Goal: Task Accomplishment & Management: Complete application form

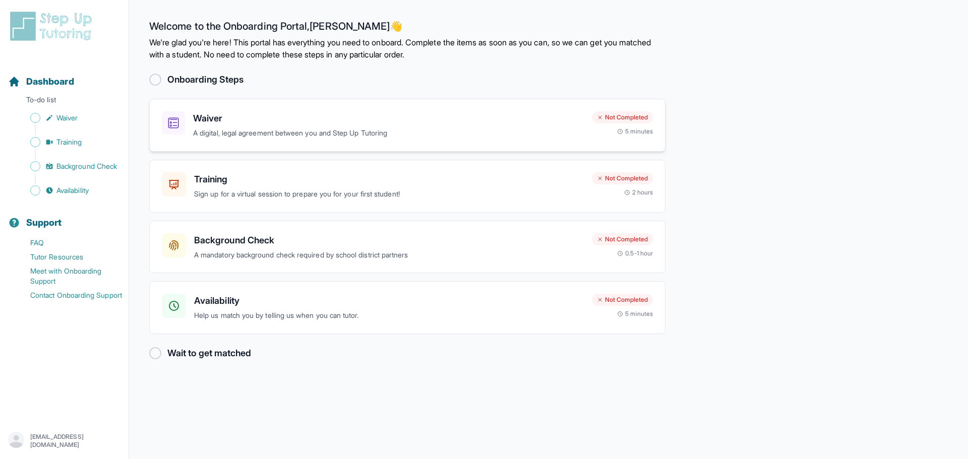
click at [303, 132] on p "A digital, legal agreement between you and Step Up Tutoring" at bounding box center [388, 134] width 391 height 12
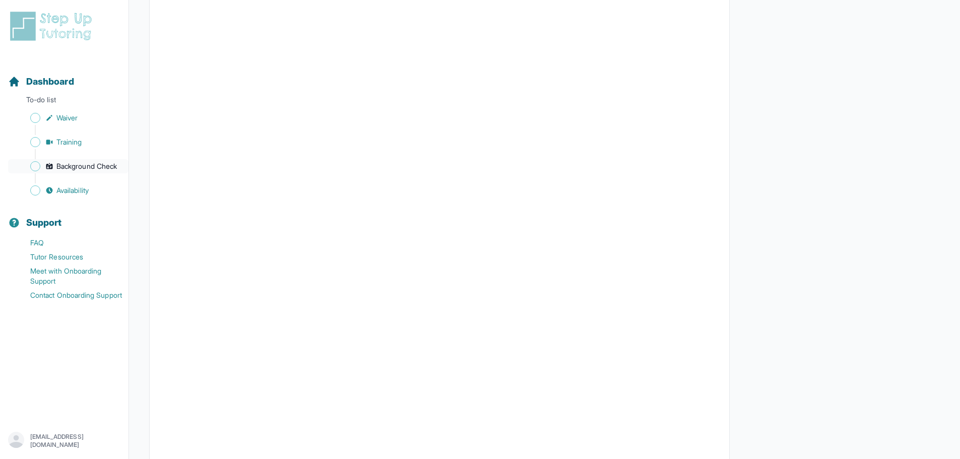
scroll to position [167, 0]
click at [40, 123] on link "Waiver" at bounding box center [68, 118] width 120 height 14
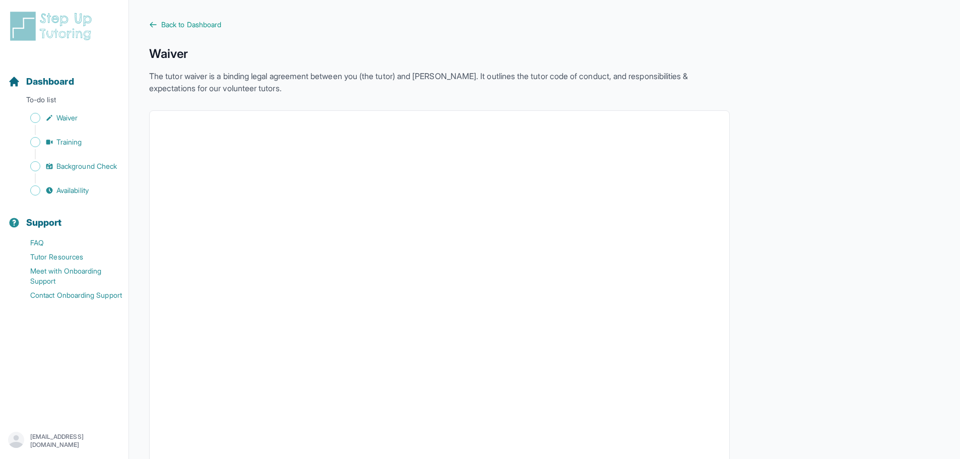
scroll to position [0, 0]
click at [38, 143] on span "Sidebar" at bounding box center [35, 142] width 10 height 10
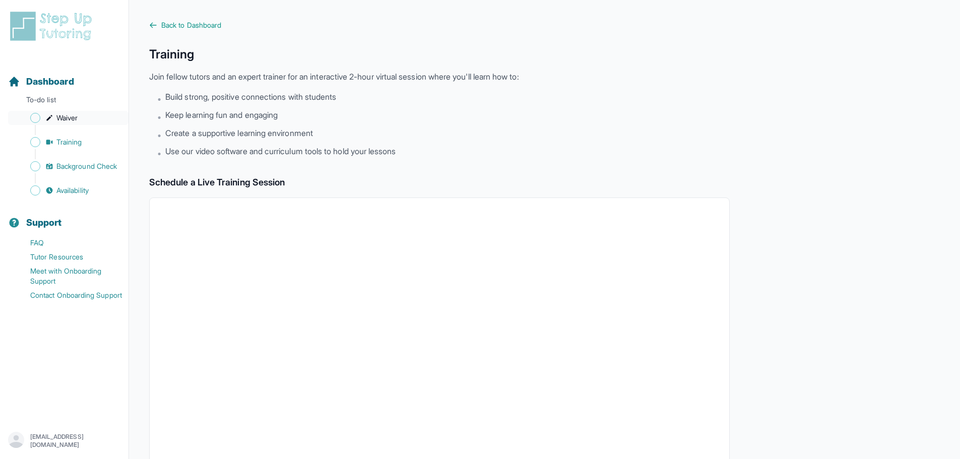
click at [31, 121] on span "Sidebar" at bounding box center [35, 118] width 10 height 10
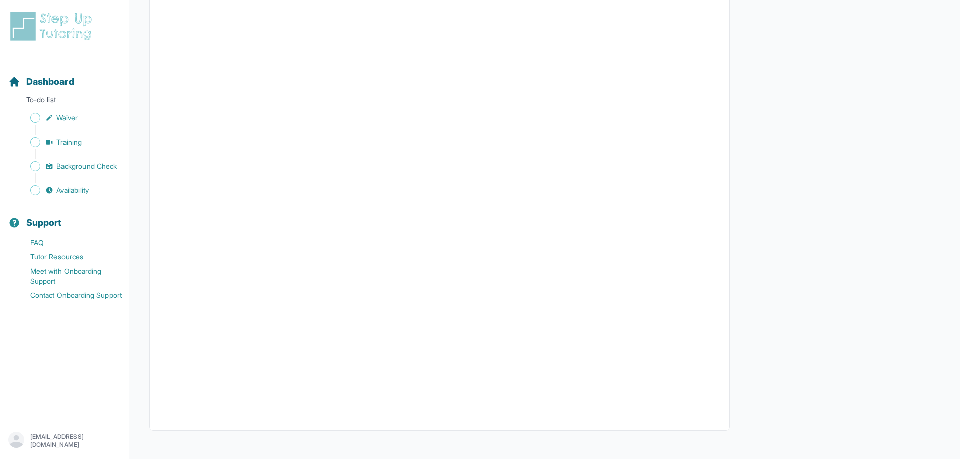
scroll to position [1729, 0]
click at [72, 139] on span "Training" at bounding box center [69, 142] width 26 height 10
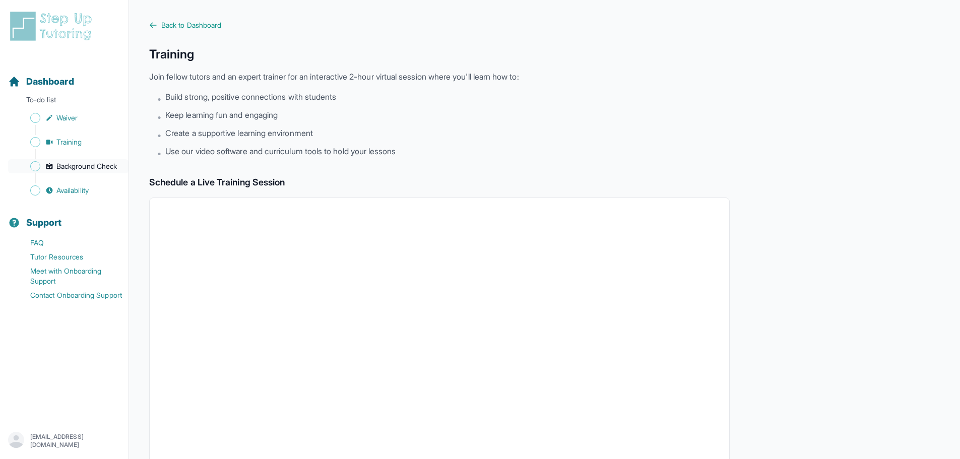
click at [74, 169] on span "Background Check" at bounding box center [86, 166] width 60 height 10
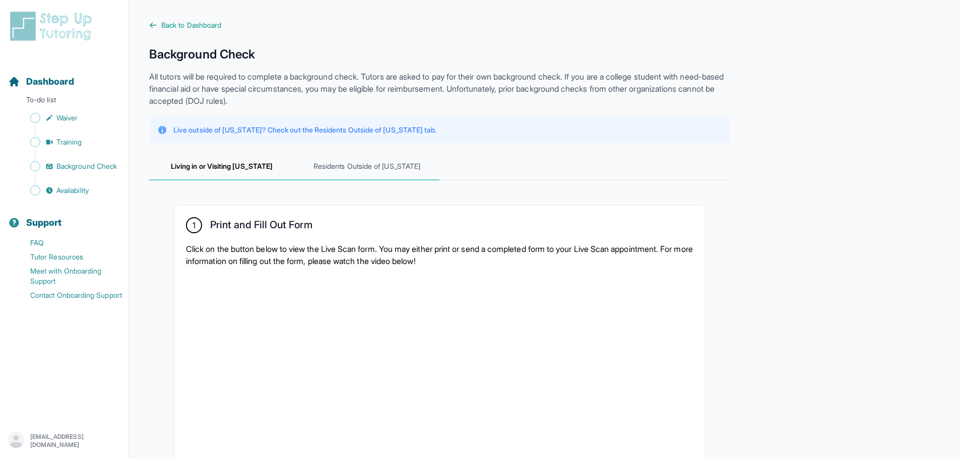
click at [332, 170] on span "Residents Outside of [US_STATE]" at bounding box center [366, 166] width 145 height 27
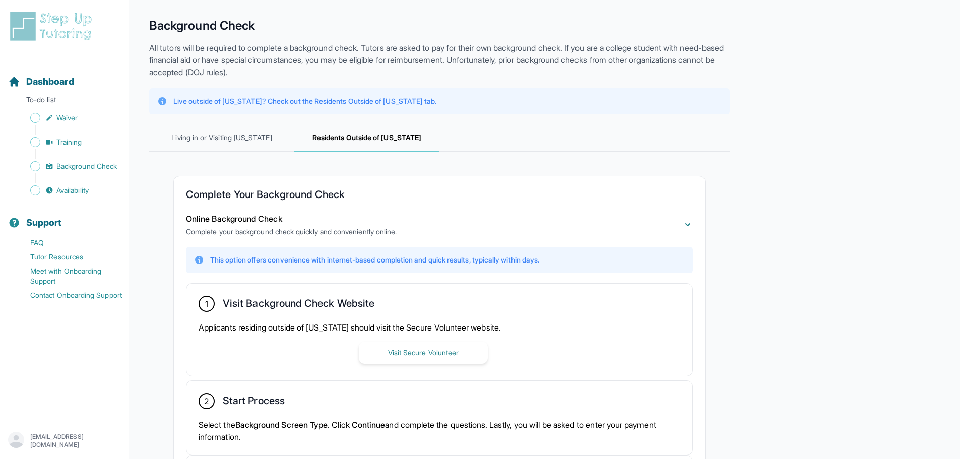
scroll to position [101, 0]
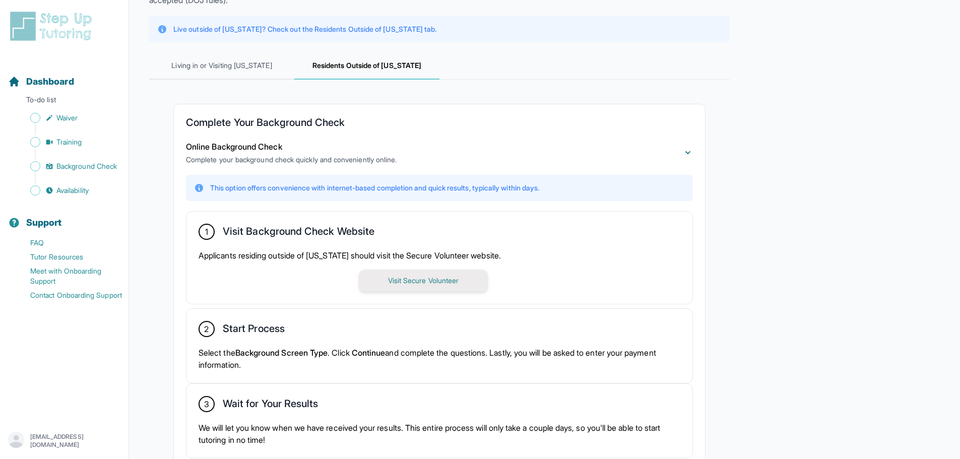
click at [396, 276] on button "Visit Secure Volunteer" at bounding box center [423, 281] width 129 height 22
click at [69, 191] on span "Availability" at bounding box center [72, 190] width 32 height 10
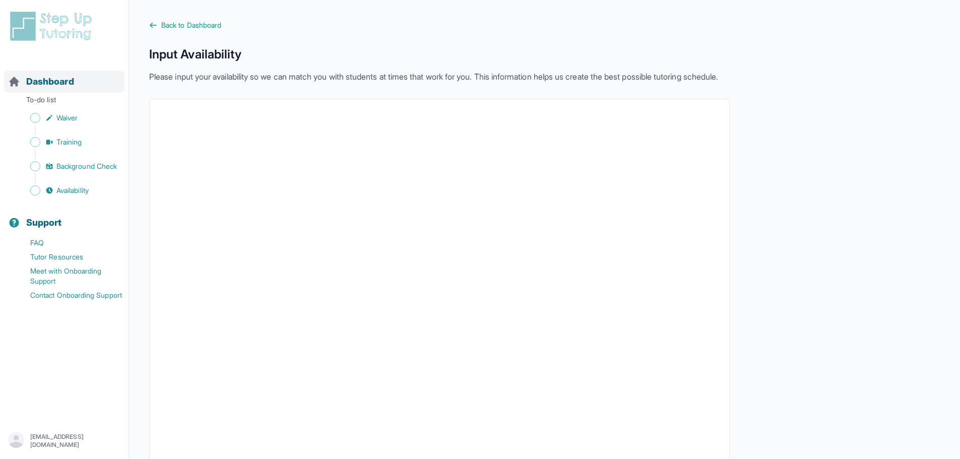
click at [44, 88] on span "Dashboard" at bounding box center [50, 82] width 48 height 14
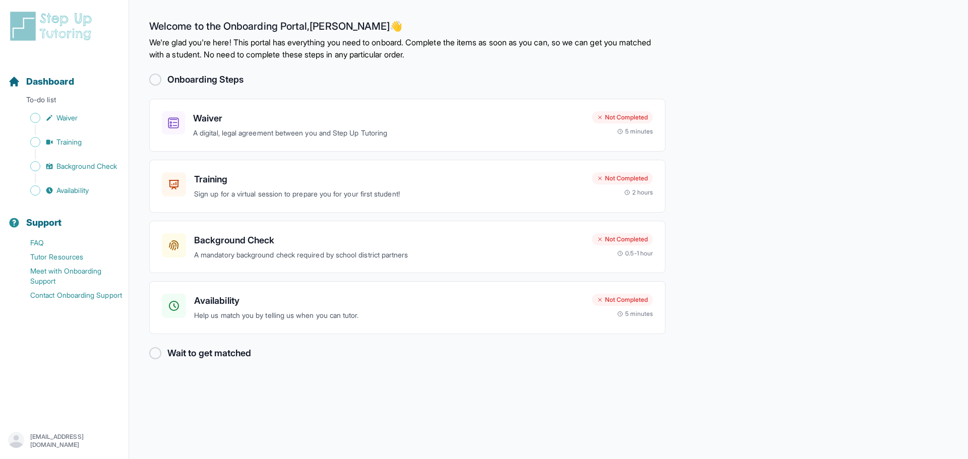
click at [154, 79] on div at bounding box center [155, 80] width 12 height 12
click at [275, 141] on div "Waiver A digital, legal agreement between you and Step Up Tutoring Not Complete…" at bounding box center [407, 125] width 516 height 53
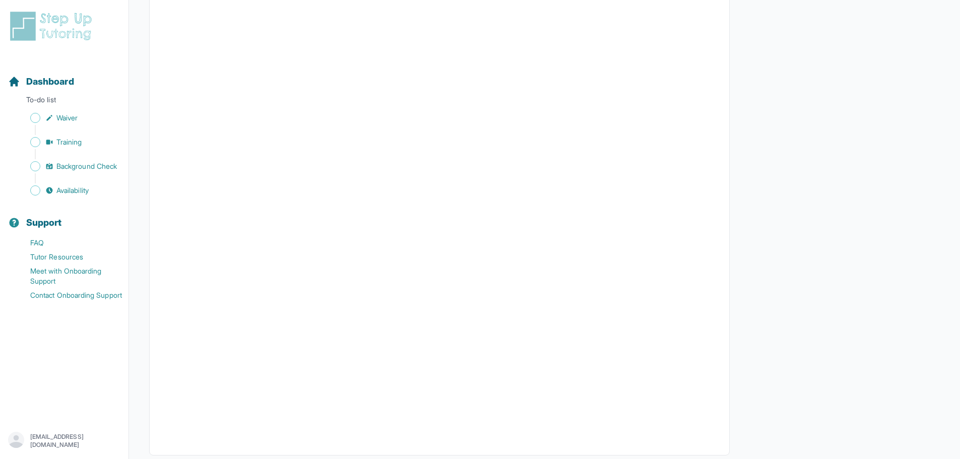
scroll to position [1679, 0]
click at [49, 192] on icon "Sidebar" at bounding box center [49, 190] width 7 height 7
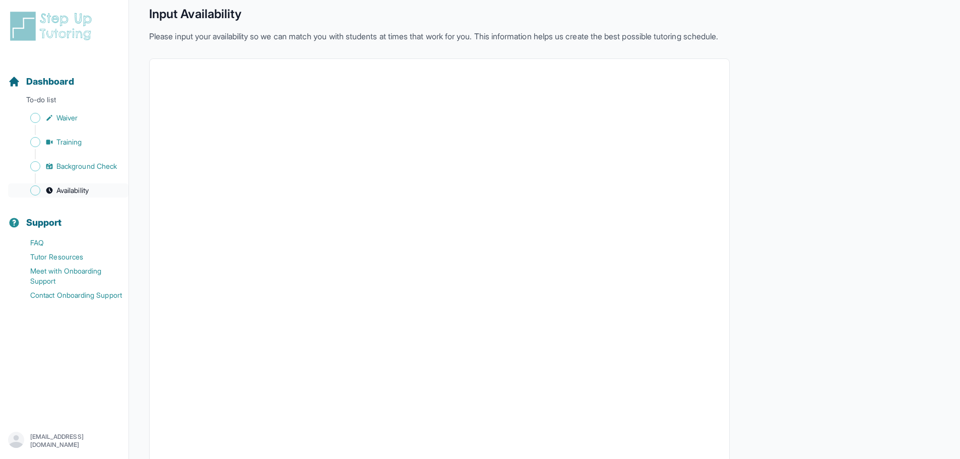
scroll to position [127, 0]
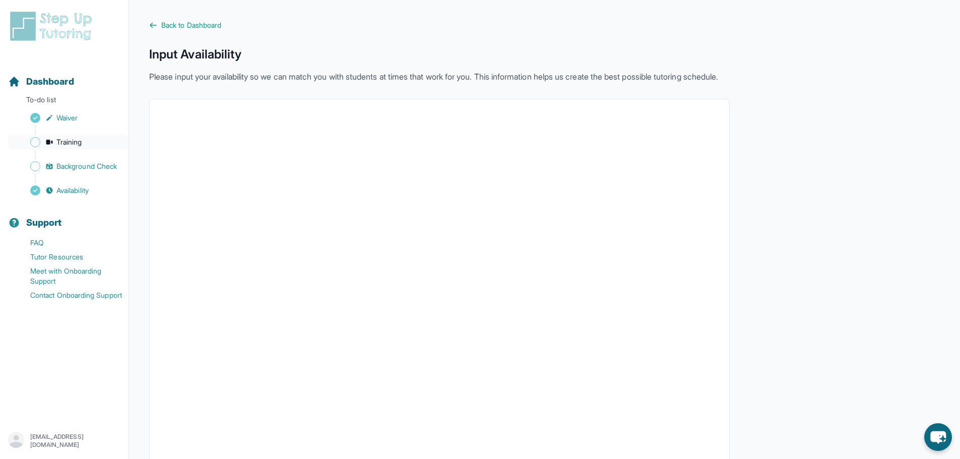
click at [67, 142] on span "Training" at bounding box center [69, 142] width 26 height 10
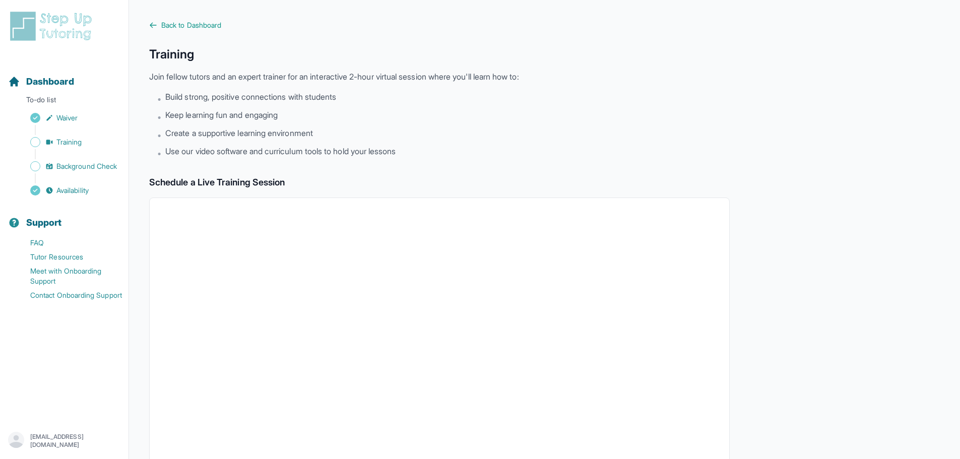
click at [83, 173] on div "Sidebar" at bounding box center [66, 178] width 116 height 10
click at [85, 167] on span "Background Check" at bounding box center [86, 166] width 60 height 10
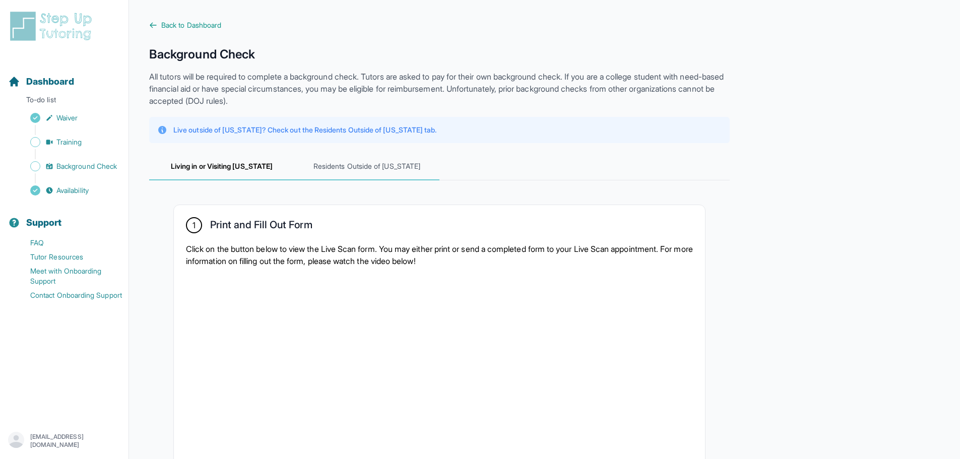
click at [333, 174] on span "Residents Outside of [US_STATE]" at bounding box center [366, 166] width 145 height 27
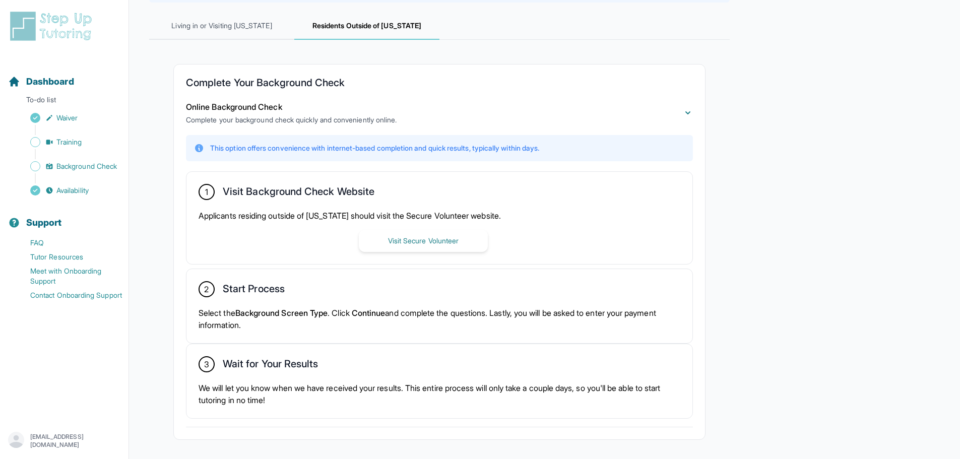
scroll to position [182, 0]
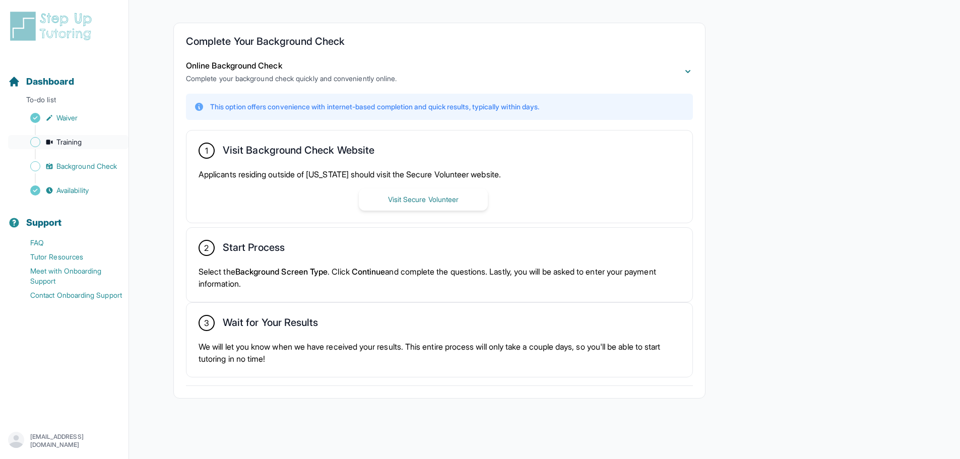
click at [66, 137] on link "Training" at bounding box center [68, 142] width 120 height 14
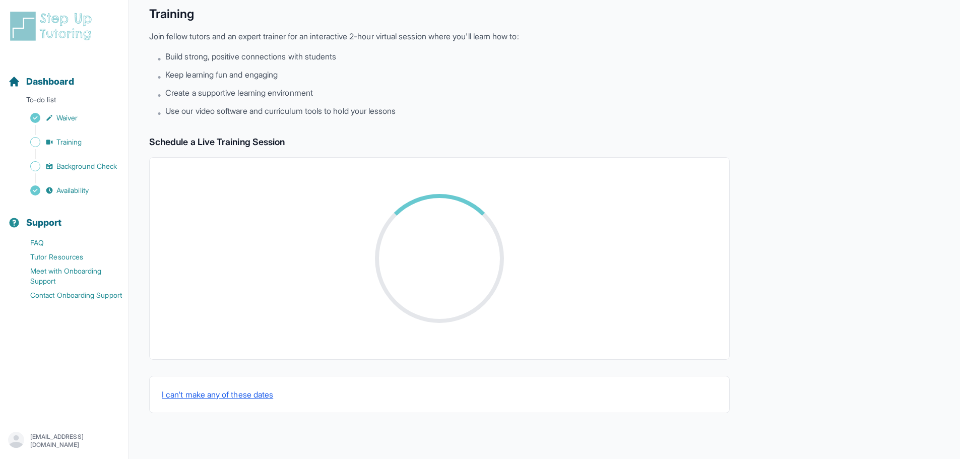
scroll to position [182, 0]
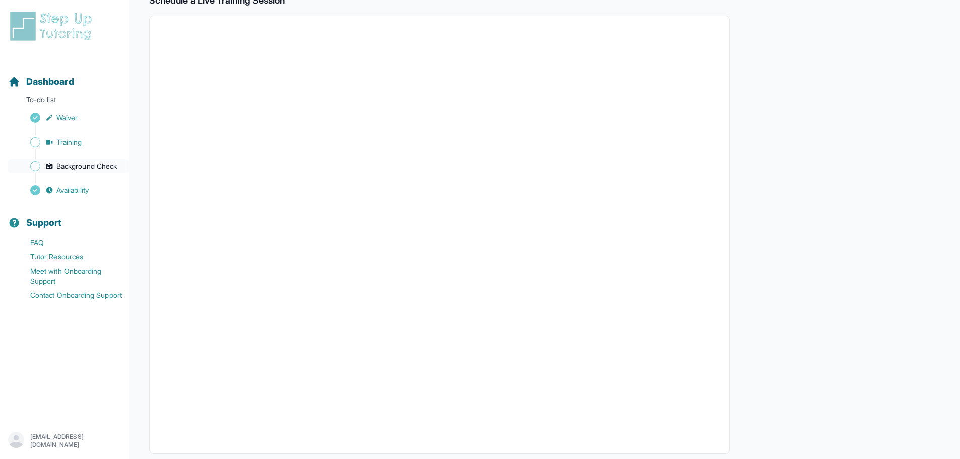
click at [92, 159] on link "Background Check" at bounding box center [68, 166] width 120 height 14
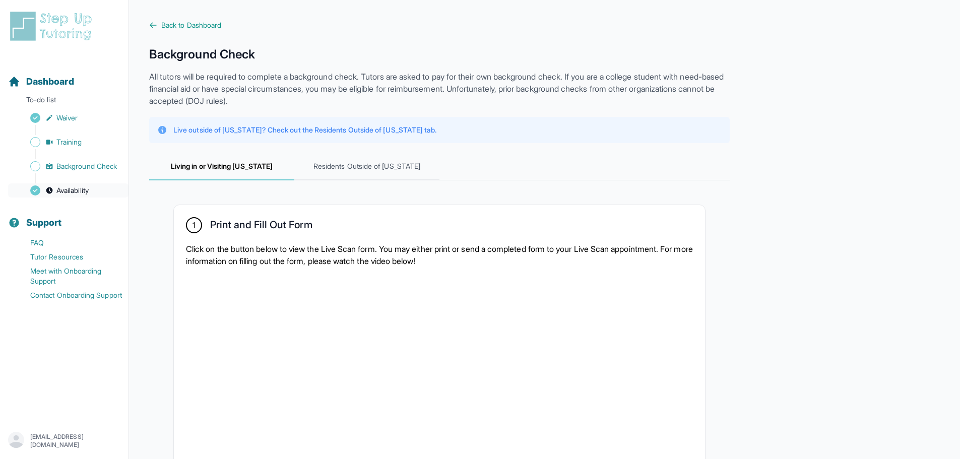
click at [64, 190] on span "Availability" at bounding box center [72, 190] width 32 height 10
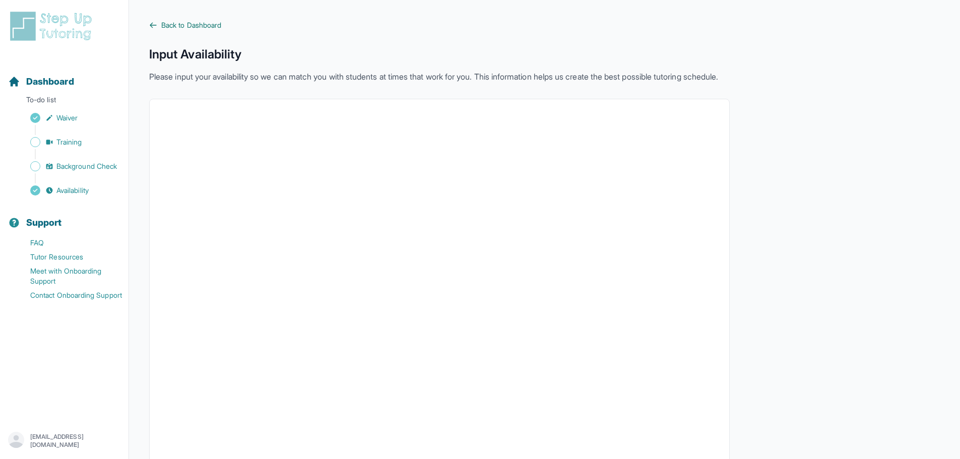
click at [156, 25] on icon at bounding box center [153, 25] width 6 height 5
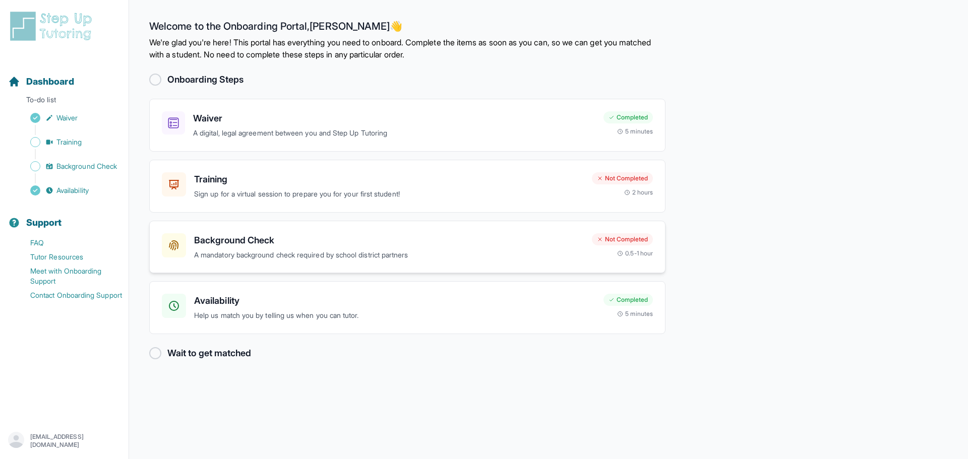
click at [353, 235] on h3 "Background Check" at bounding box center [389, 240] width 390 height 14
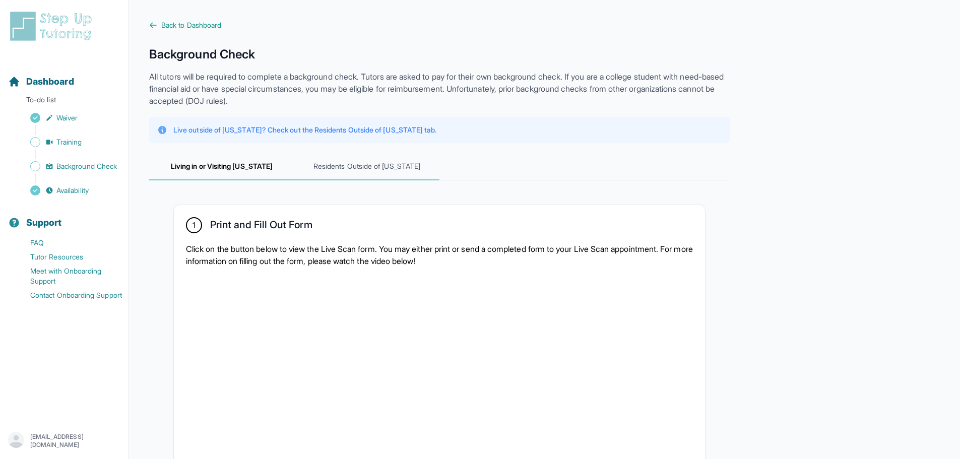
click at [370, 166] on span "Residents Outside of [US_STATE]" at bounding box center [366, 166] width 145 height 27
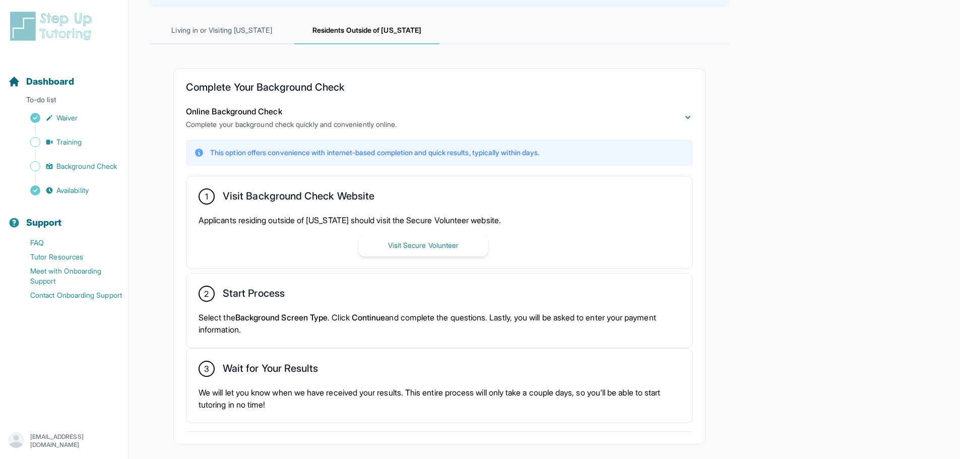
scroll to position [151, 0]
